Goal: Transaction & Acquisition: Purchase product/service

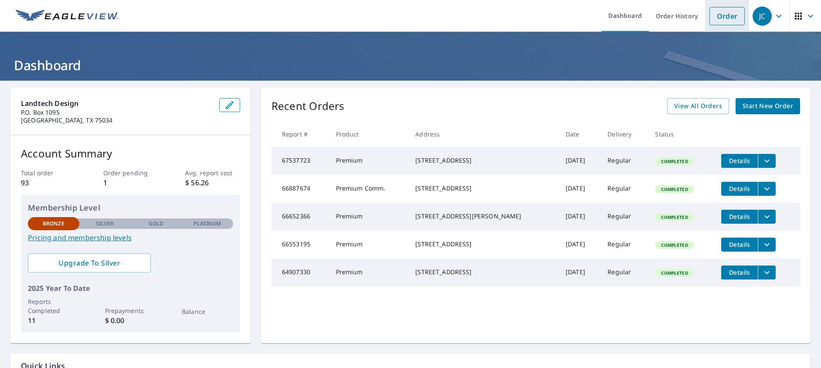
click at [720, 18] on link "Order" at bounding box center [727, 16] width 35 height 18
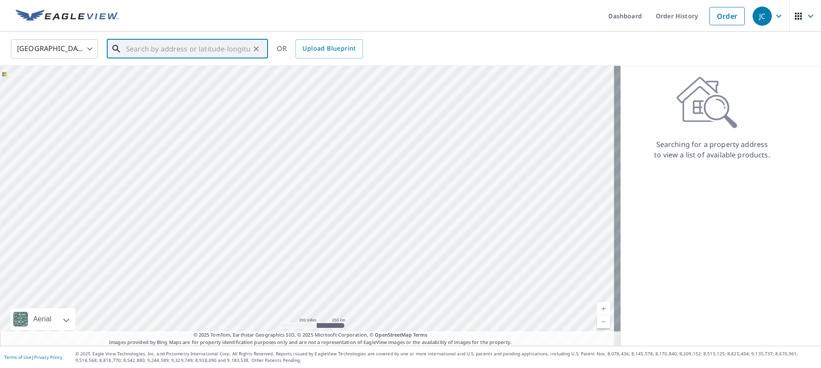
click at [135, 49] on input "text" at bounding box center [188, 49] width 124 height 24
click at [178, 82] on p "[GEOGRAPHIC_DATA]" at bounding box center [192, 83] width 137 height 9
type input "[STREET_ADDRESS]"
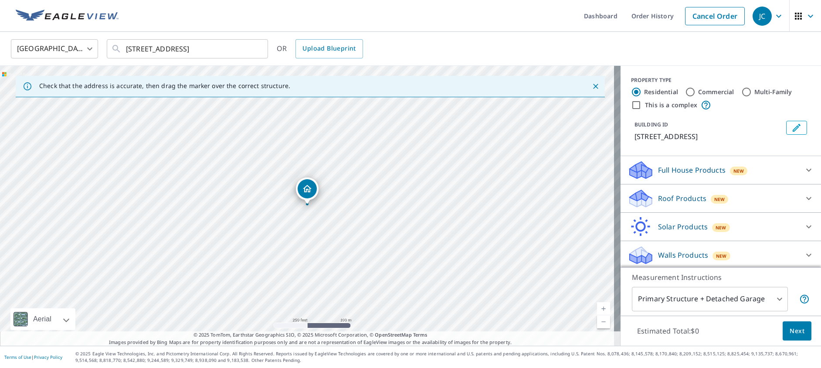
click at [685, 93] on input "Commercial" at bounding box center [690, 92] width 10 height 10
radio input "true"
type input "4"
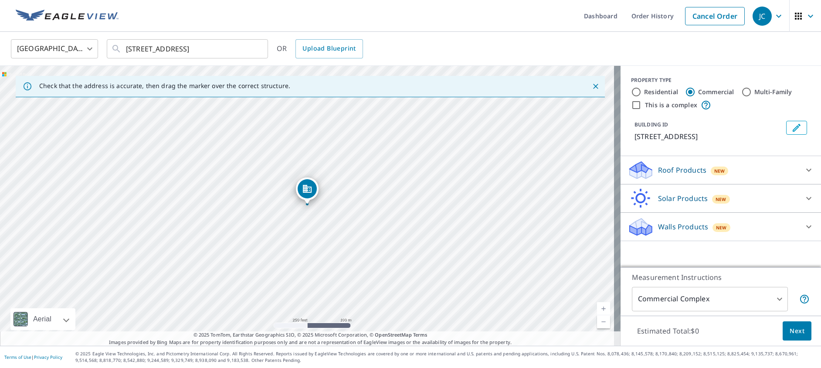
click at [681, 175] on p "Roof Products" at bounding box center [682, 170] width 48 height 10
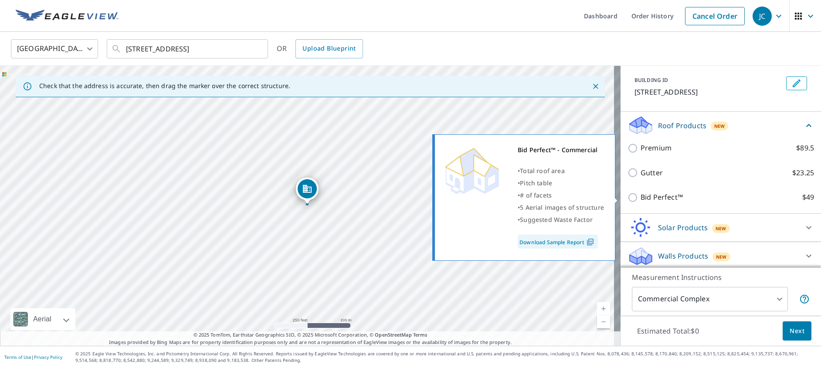
scroll to position [58, 0]
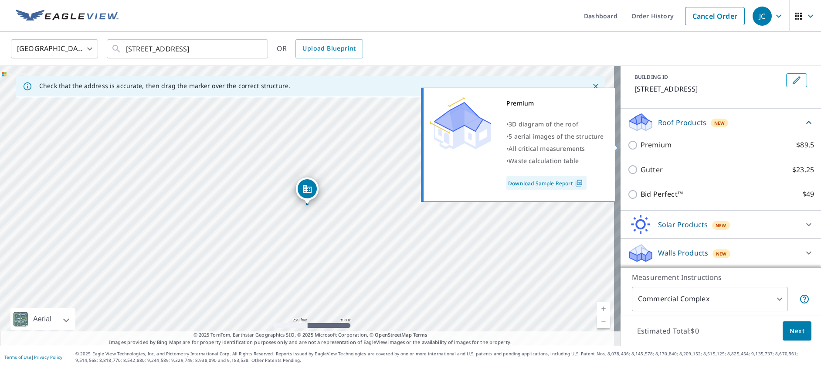
click at [628, 146] on input "Premium $89.5" at bounding box center [634, 145] width 13 height 10
checkbox input "true"
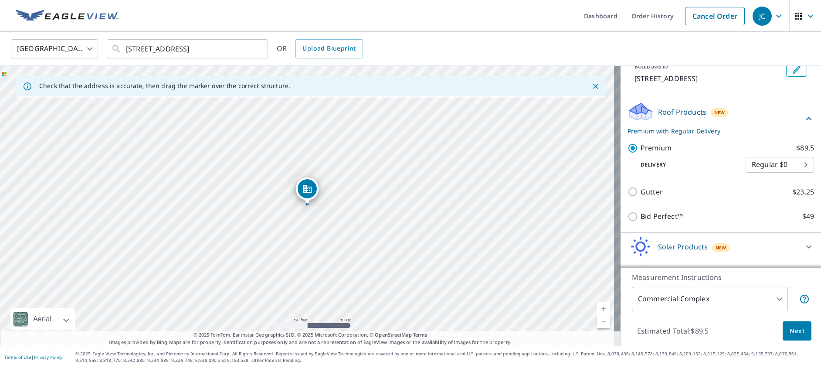
scroll to position [91, 0]
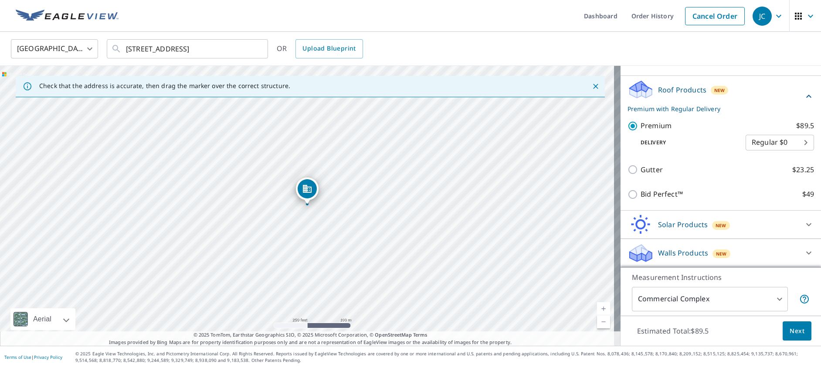
click at [790, 332] on span "Next" at bounding box center [797, 331] width 15 height 11
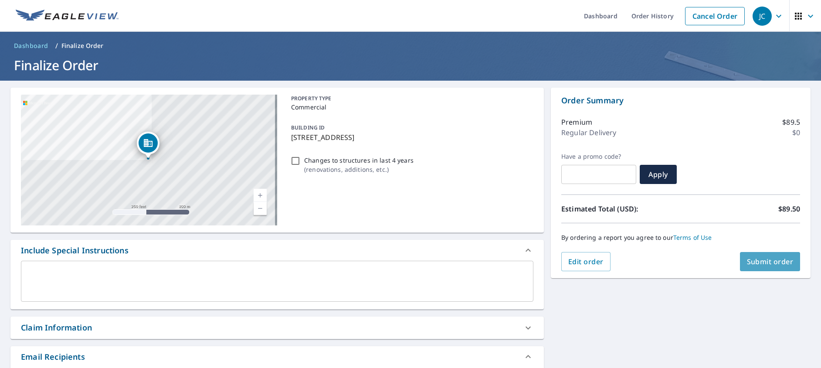
click at [755, 265] on span "Submit order" at bounding box center [770, 262] width 47 height 10
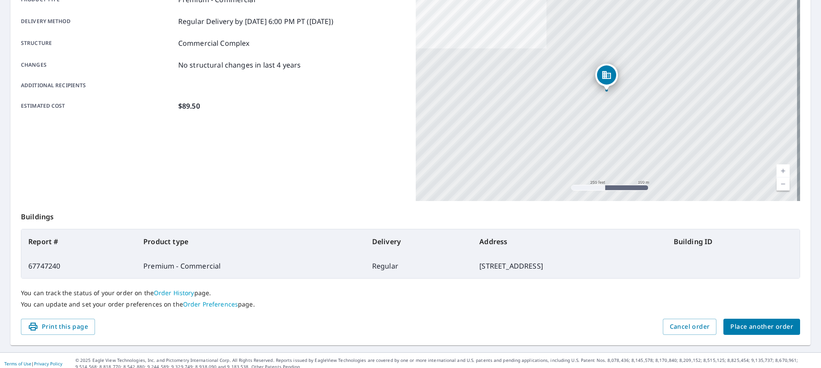
scroll to position [145, 0]
